Goal: Task Accomplishment & Management: Manage account settings

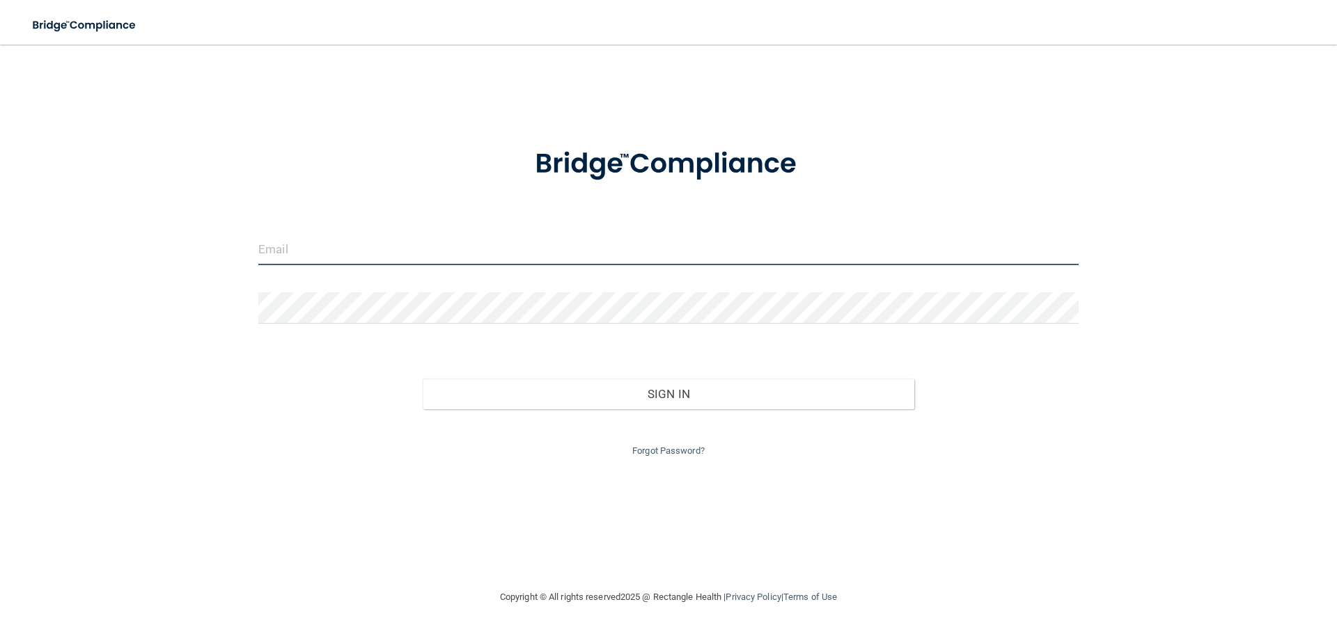
type input "[EMAIL_ADDRESS][DOMAIN_NAME]"
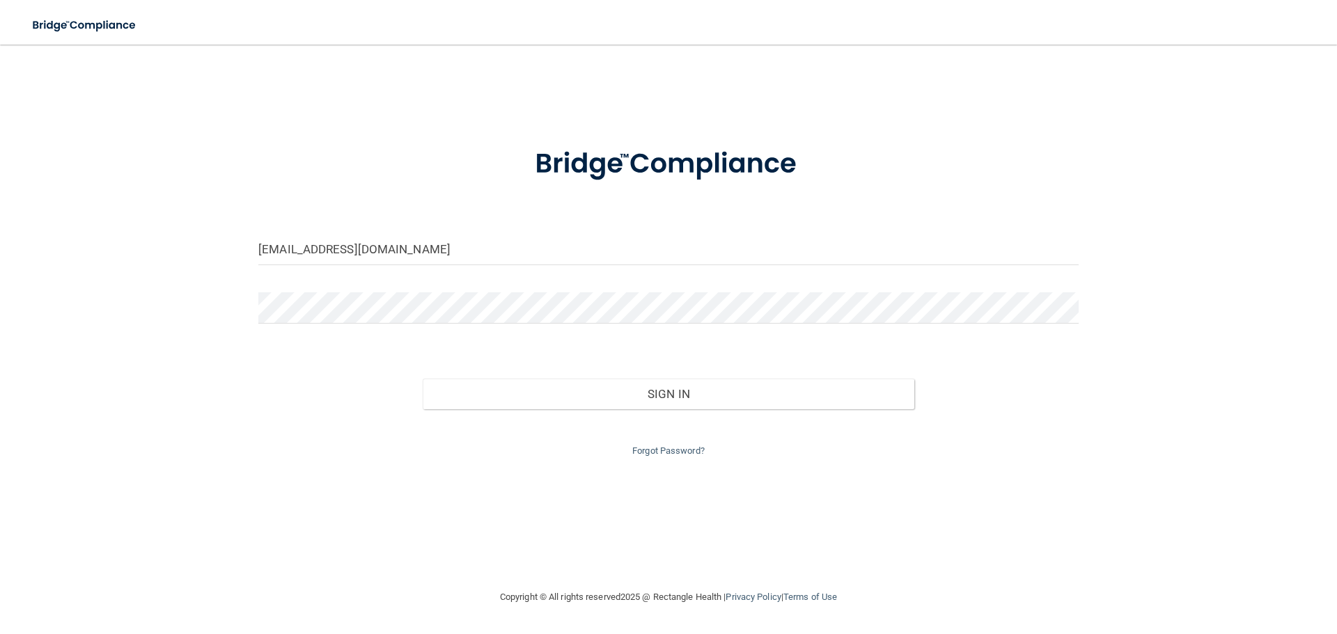
click at [511, 373] on div "Sign In" at bounding box center [668, 380] width 841 height 58
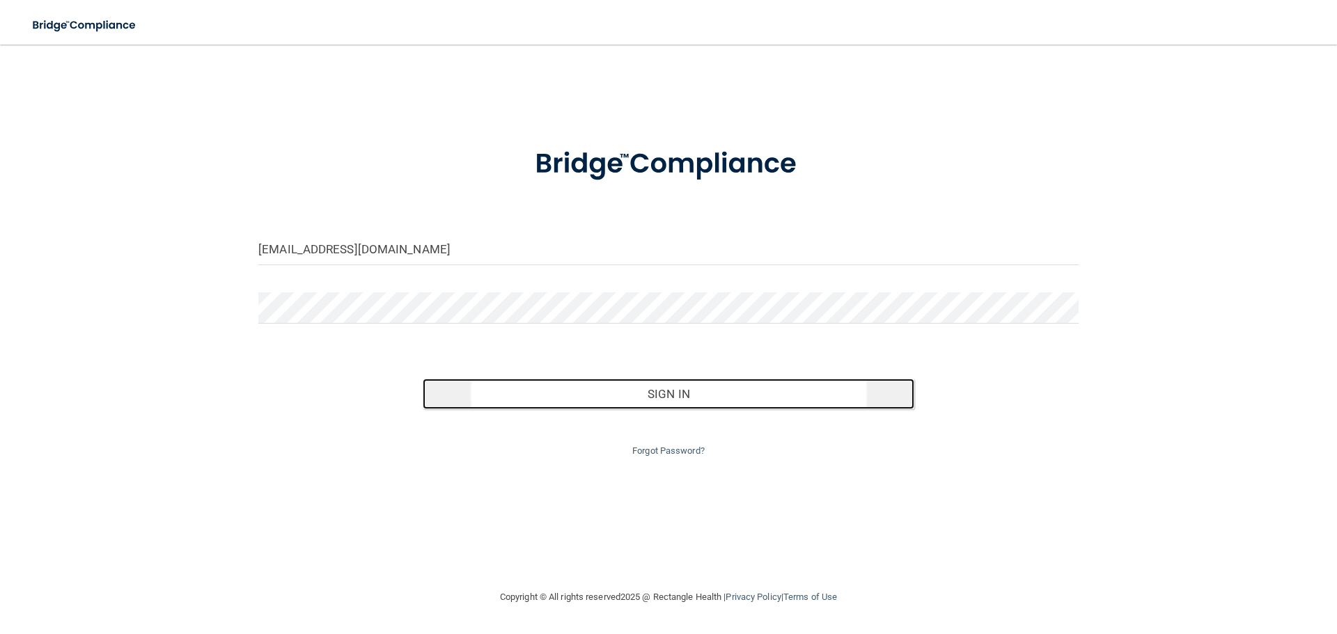
click at [518, 387] on button "Sign In" at bounding box center [669, 394] width 492 height 31
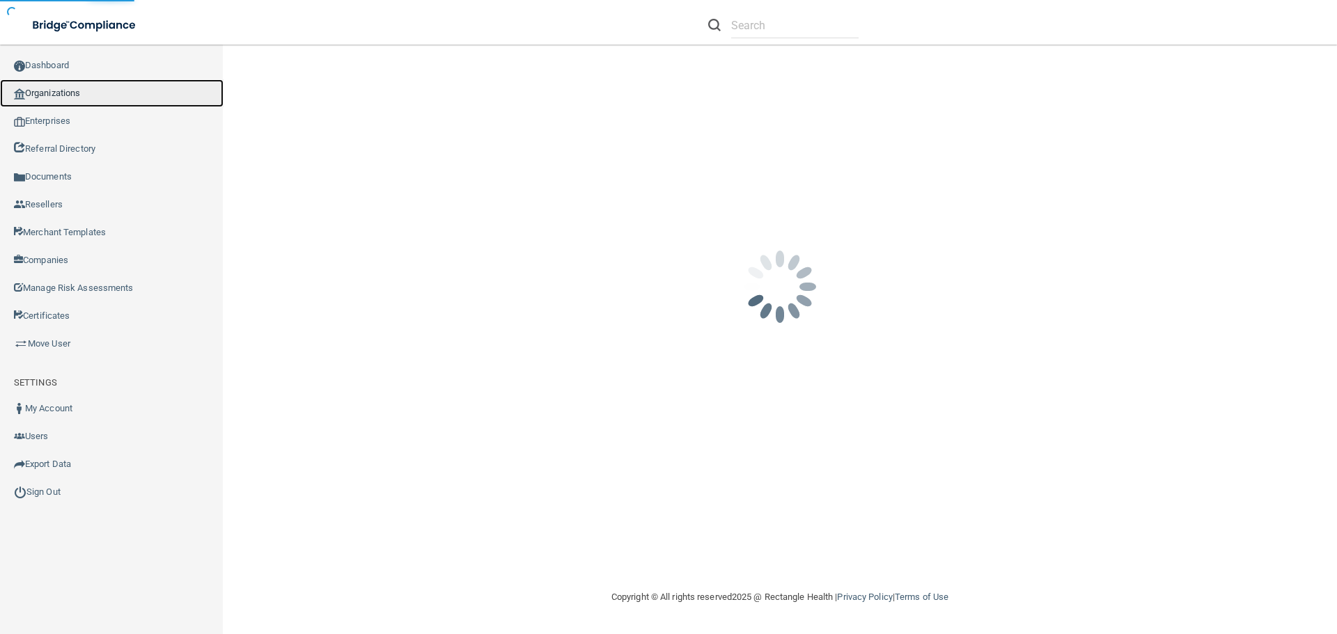
click at [103, 94] on link "Organizations" at bounding box center [112, 93] width 224 height 28
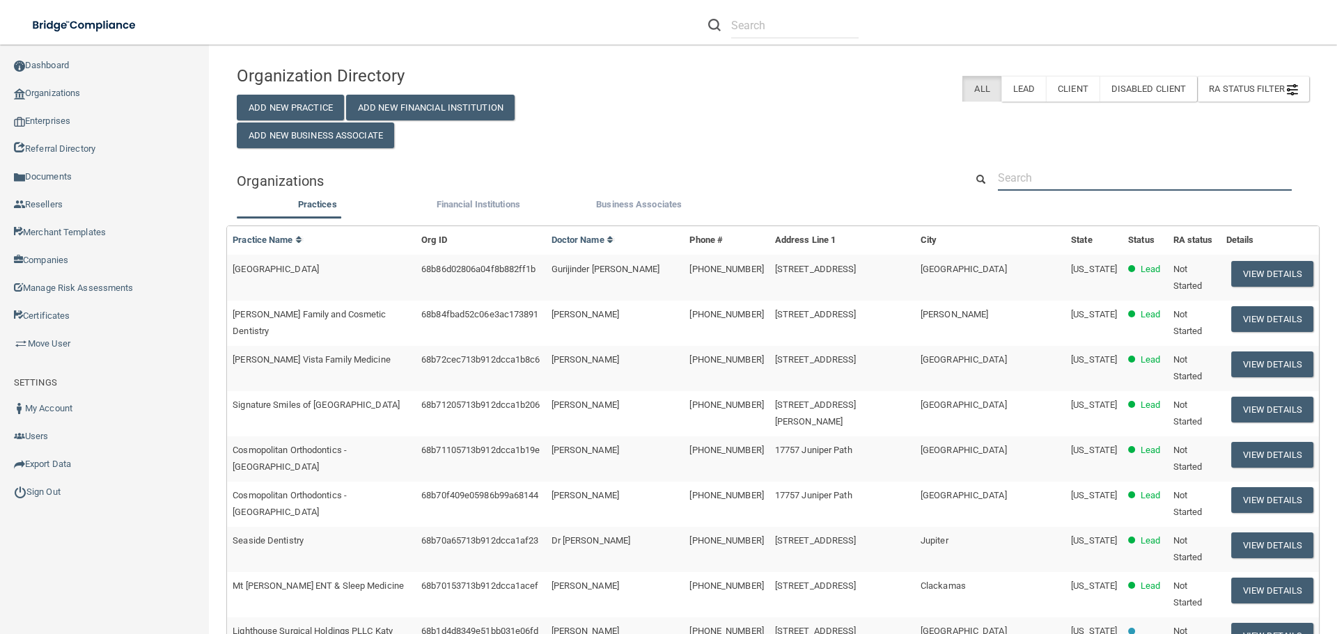
click at [1048, 178] on input "text" at bounding box center [1145, 178] width 294 height 26
paste input "[PERSON_NAME] Orthodontics"
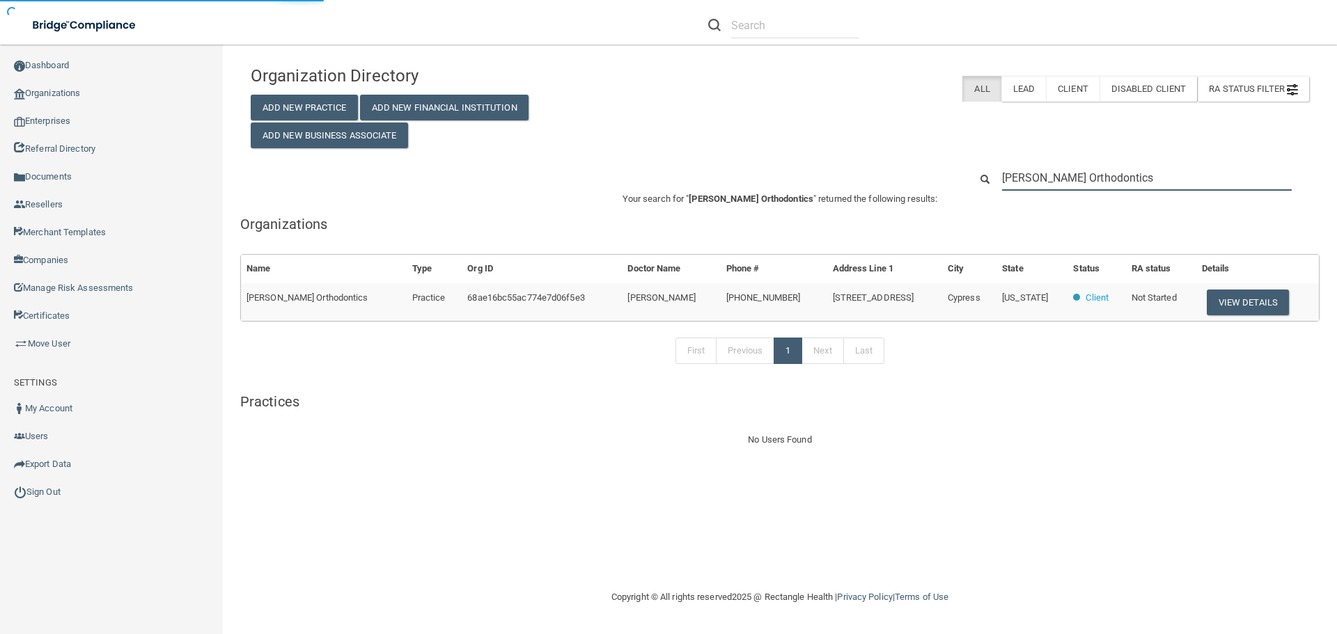
type input "[PERSON_NAME] Orthodontics"
click at [1224, 320] on td "View Details" at bounding box center [1257, 302] width 123 height 38
click at [1233, 305] on button "View Details" at bounding box center [1248, 303] width 82 height 26
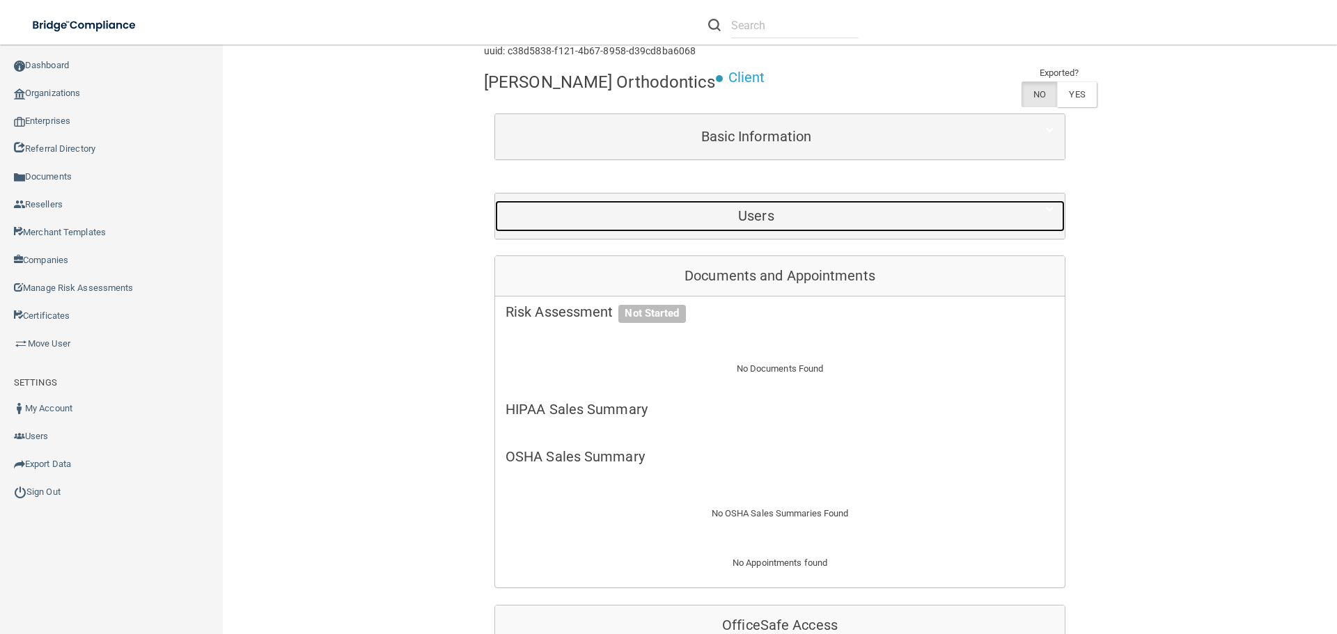
scroll to position [139, 0]
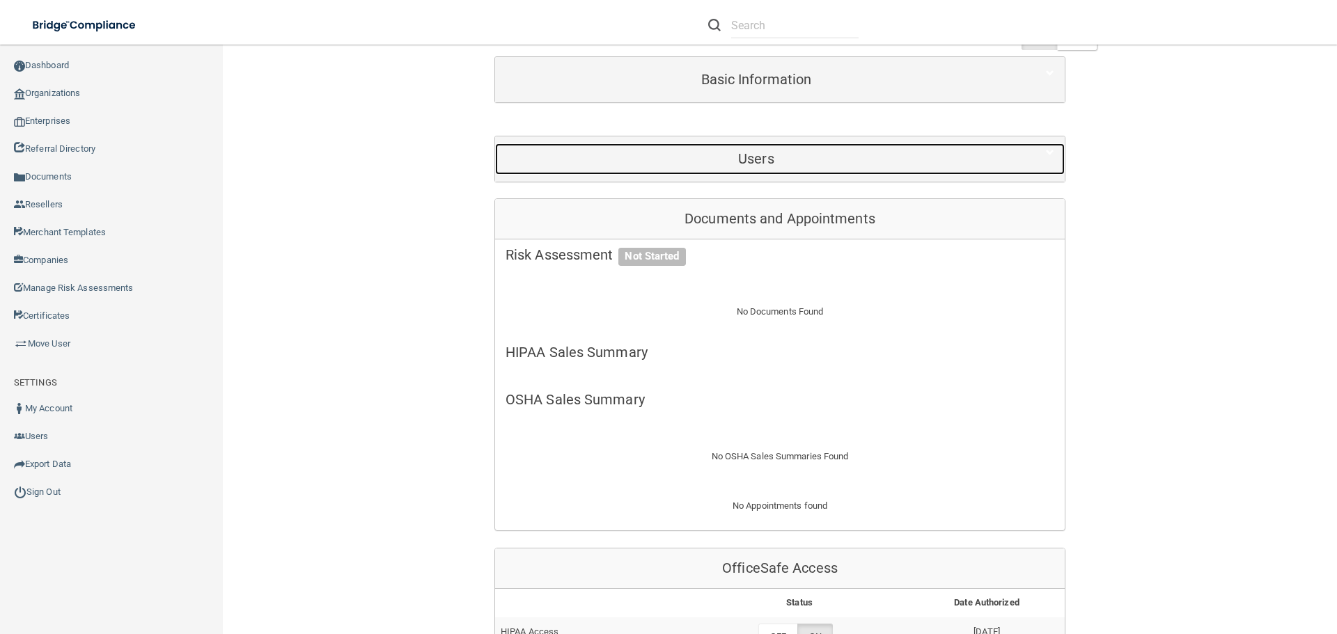
click at [682, 158] on h5 "Users" at bounding box center [756, 158] width 501 height 15
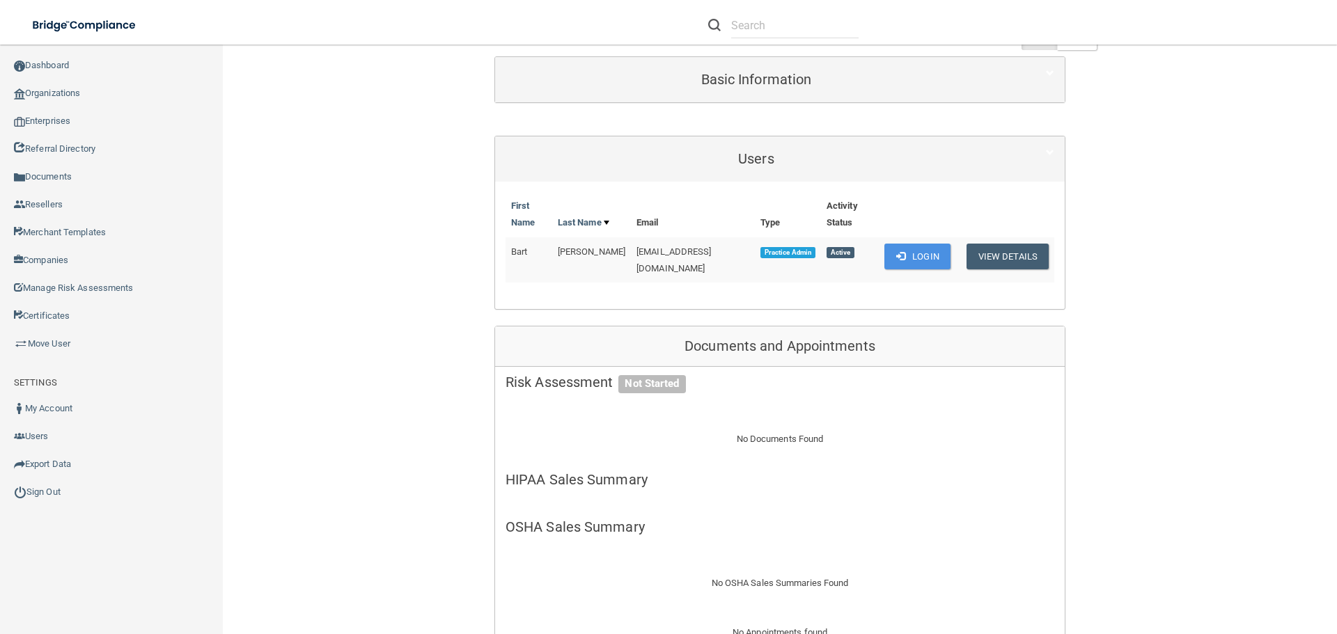
click at [1028, 218] on th at bounding box center [1005, 214] width 98 height 45
click at [1018, 246] on button "View Details" at bounding box center [1008, 257] width 82 height 26
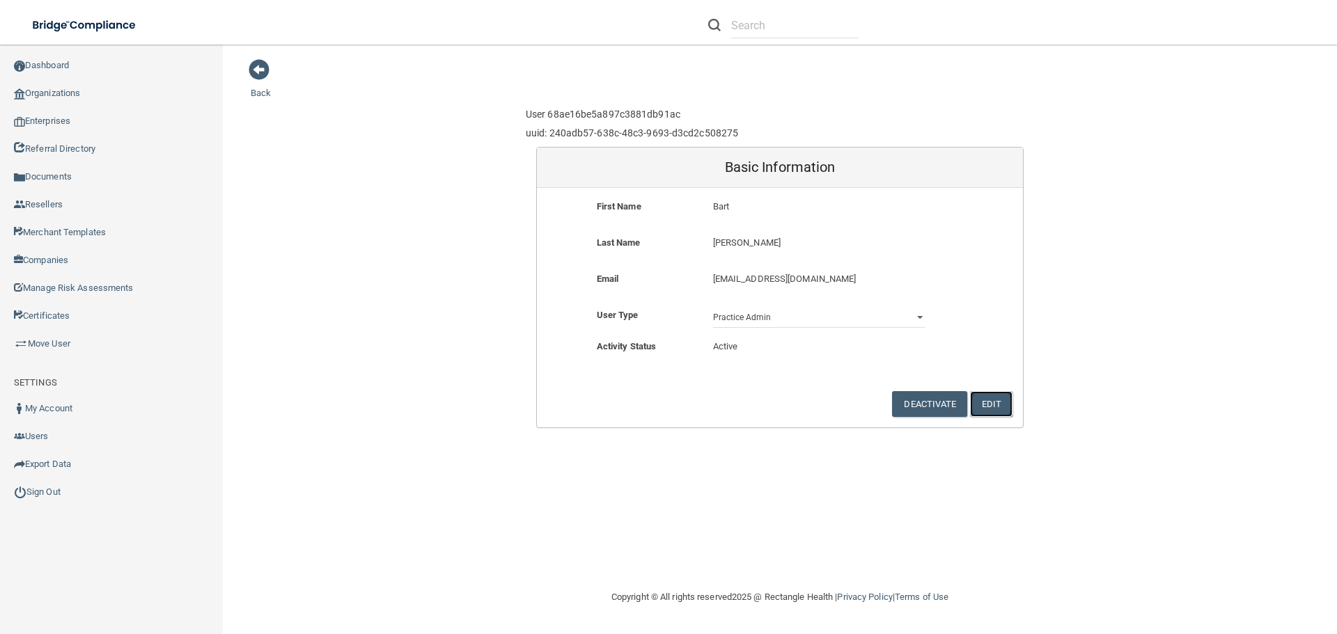
click at [990, 400] on button "Edit" at bounding box center [991, 404] width 42 height 26
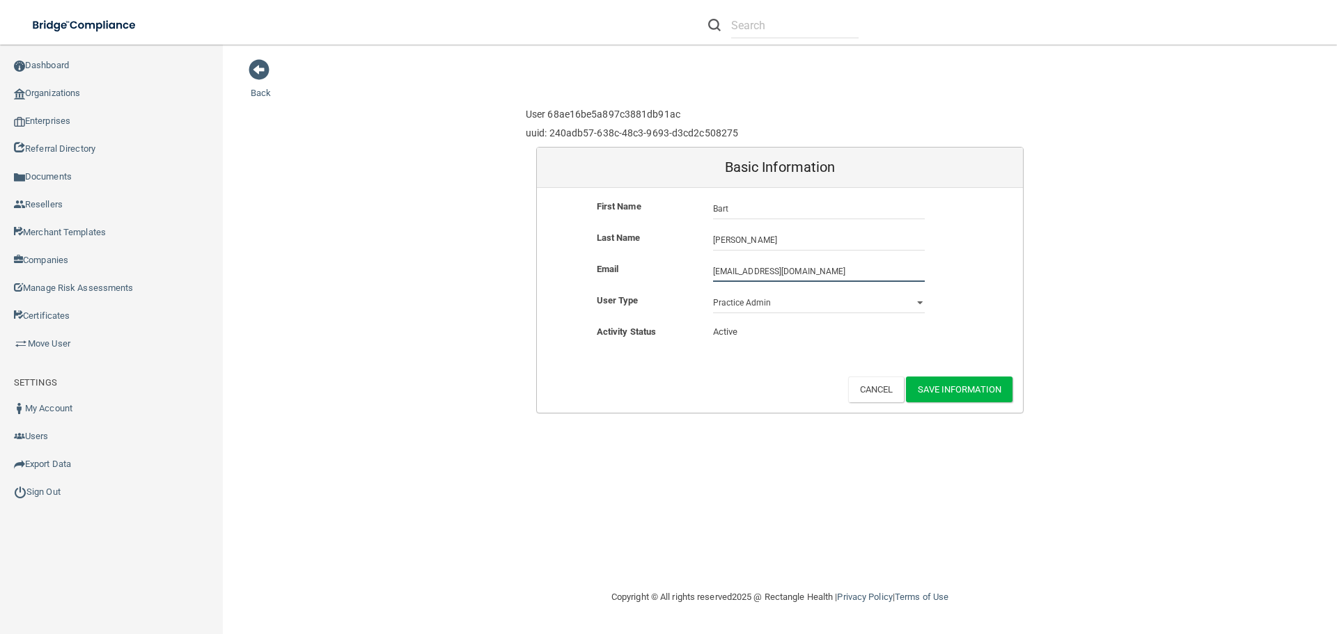
drag, startPoint x: 827, startPoint y: 273, endPoint x: 630, endPoint y: 270, distance: 197.8
click at [641, 270] on div "Email [EMAIL_ADDRESS][DOMAIN_NAME] [EMAIL_ADDRESS][DOMAIN_NAME]" at bounding box center [780, 271] width 486 height 21
paste input "[EMAIL_ADDRESS]"
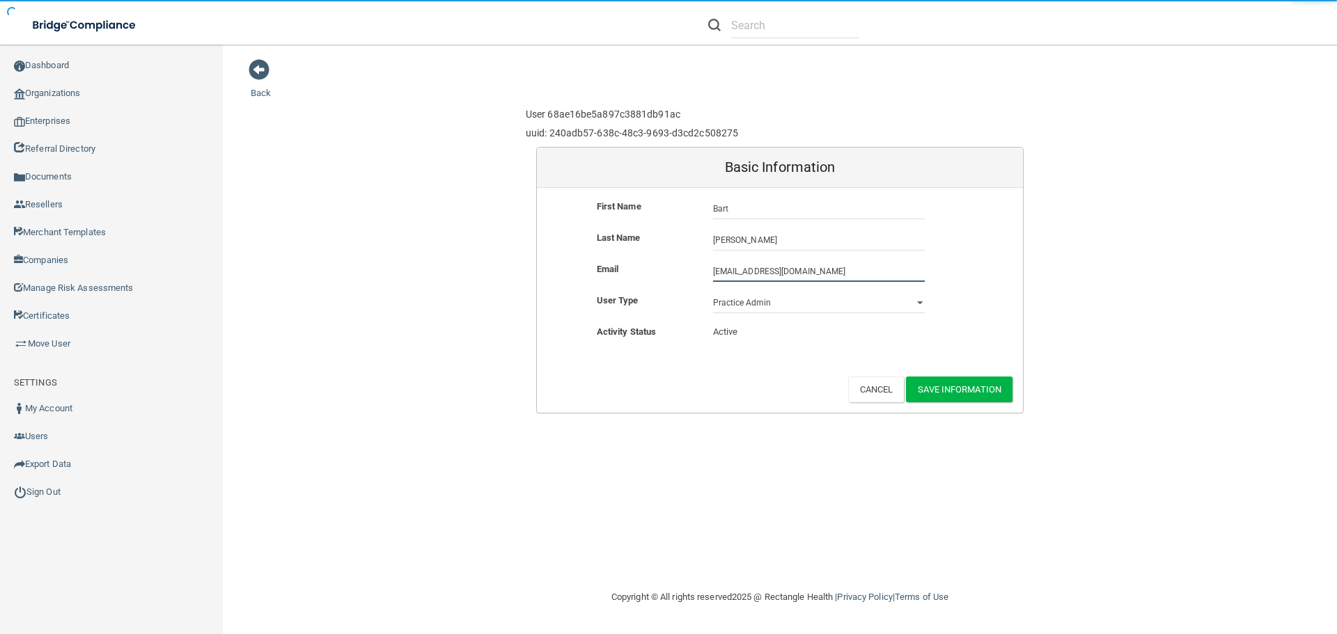
type input "[EMAIL_ADDRESS][DOMAIN_NAME]"
click at [967, 382] on button "Save Information" at bounding box center [959, 390] width 107 height 26
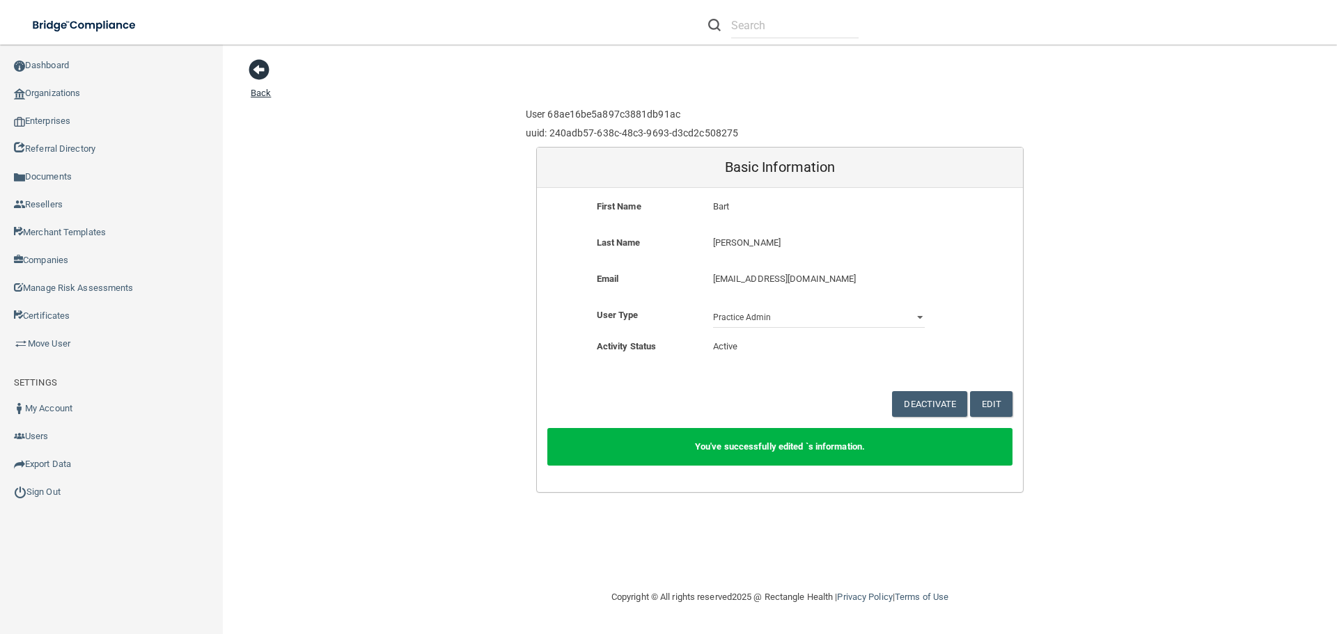
click at [259, 79] on span at bounding box center [259, 69] width 21 height 21
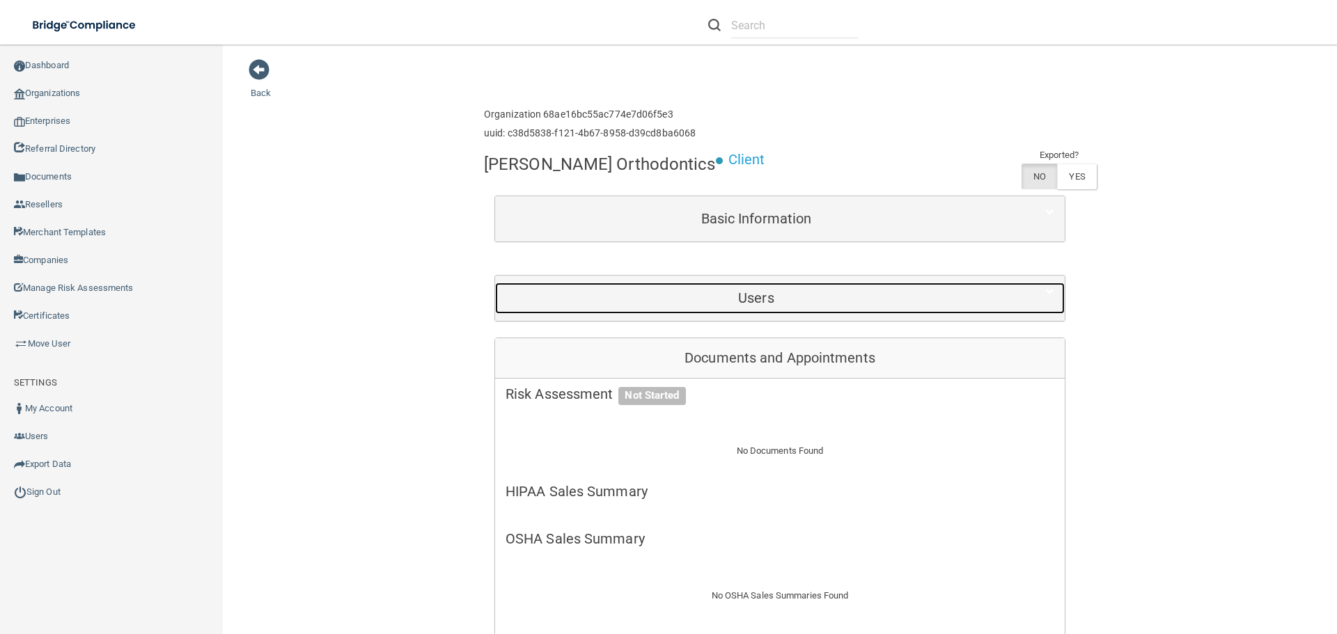
drag, startPoint x: 735, startPoint y: 293, endPoint x: 721, endPoint y: 345, distance: 53.4
click at [735, 294] on h5 "Users" at bounding box center [756, 297] width 501 height 15
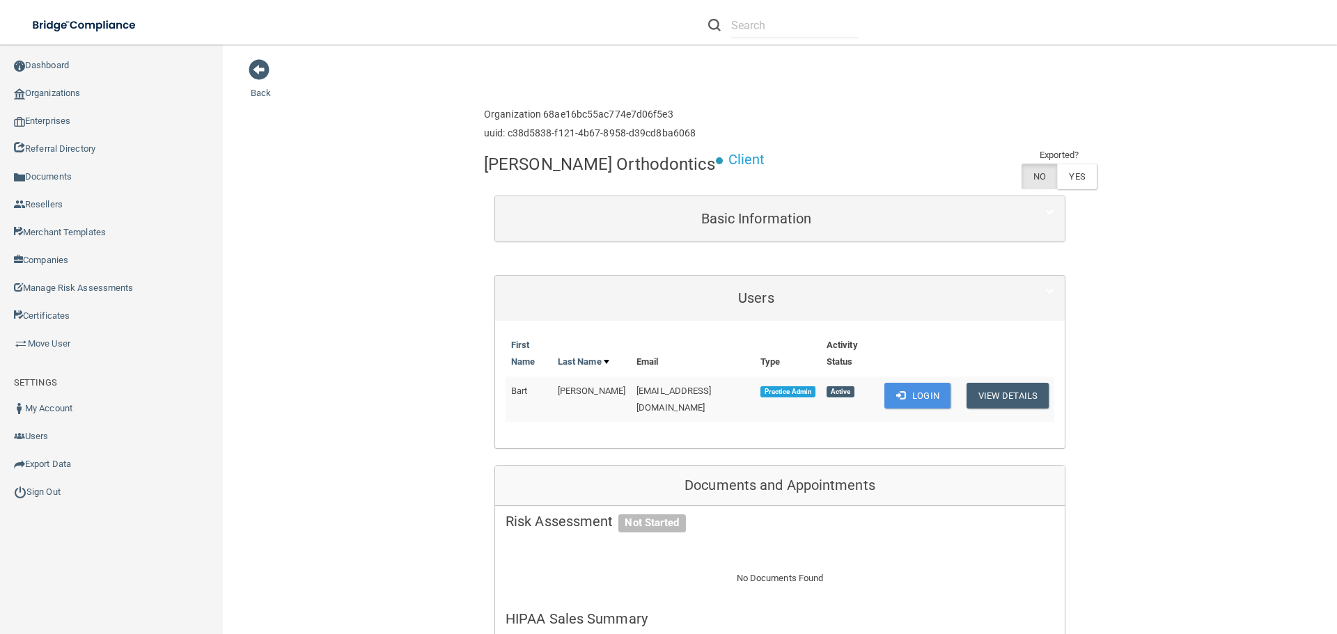
click at [692, 386] on span "[EMAIL_ADDRESS][DOMAIN_NAME]" at bounding box center [674, 399] width 75 height 27
copy td "[EMAIL_ADDRESS][DOMAIN_NAME]"
